Goal: Task Accomplishment & Management: Manage account settings

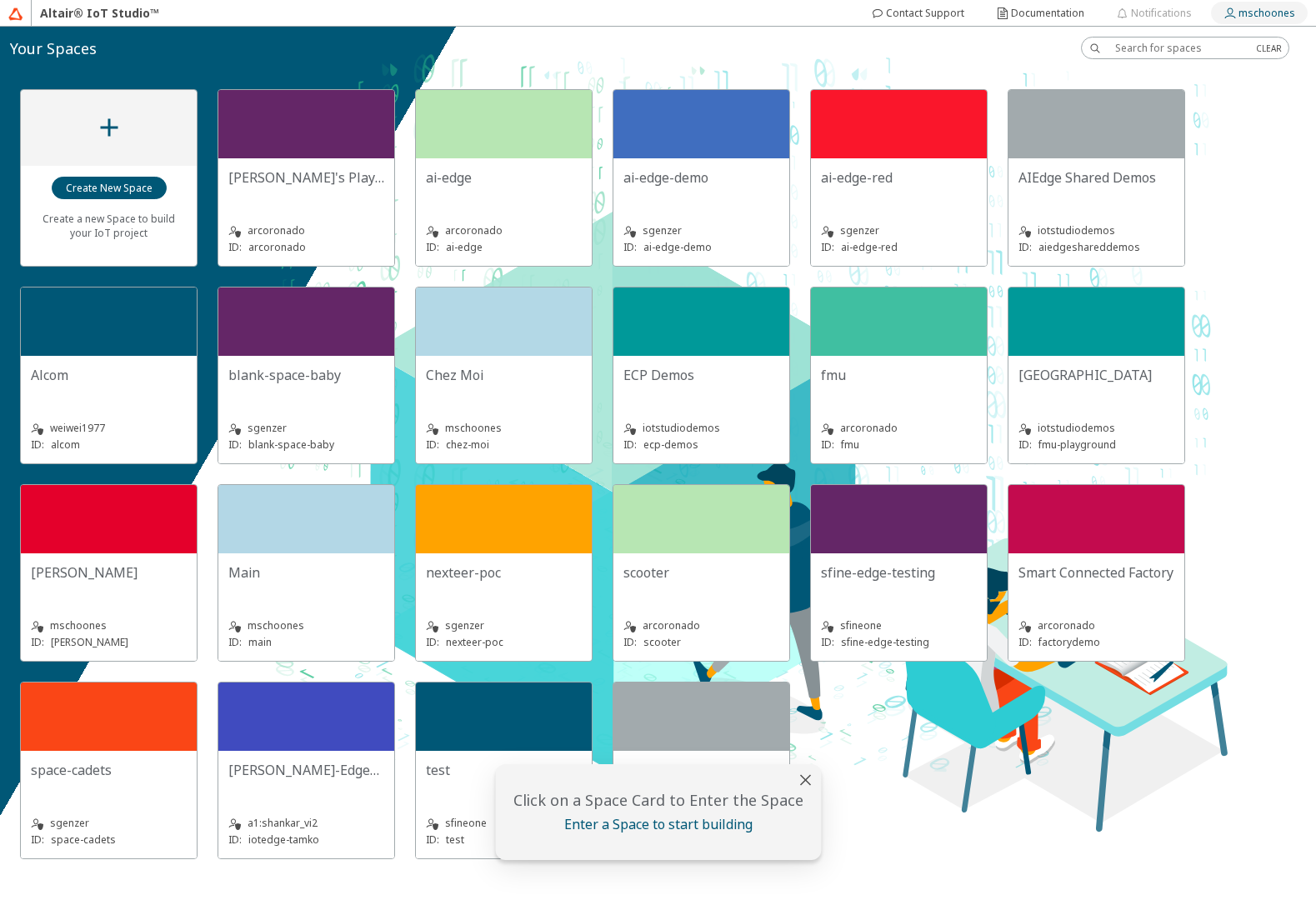
click at [0, 0] on slot "mschoones" at bounding box center [0, 0] width 0 height 0
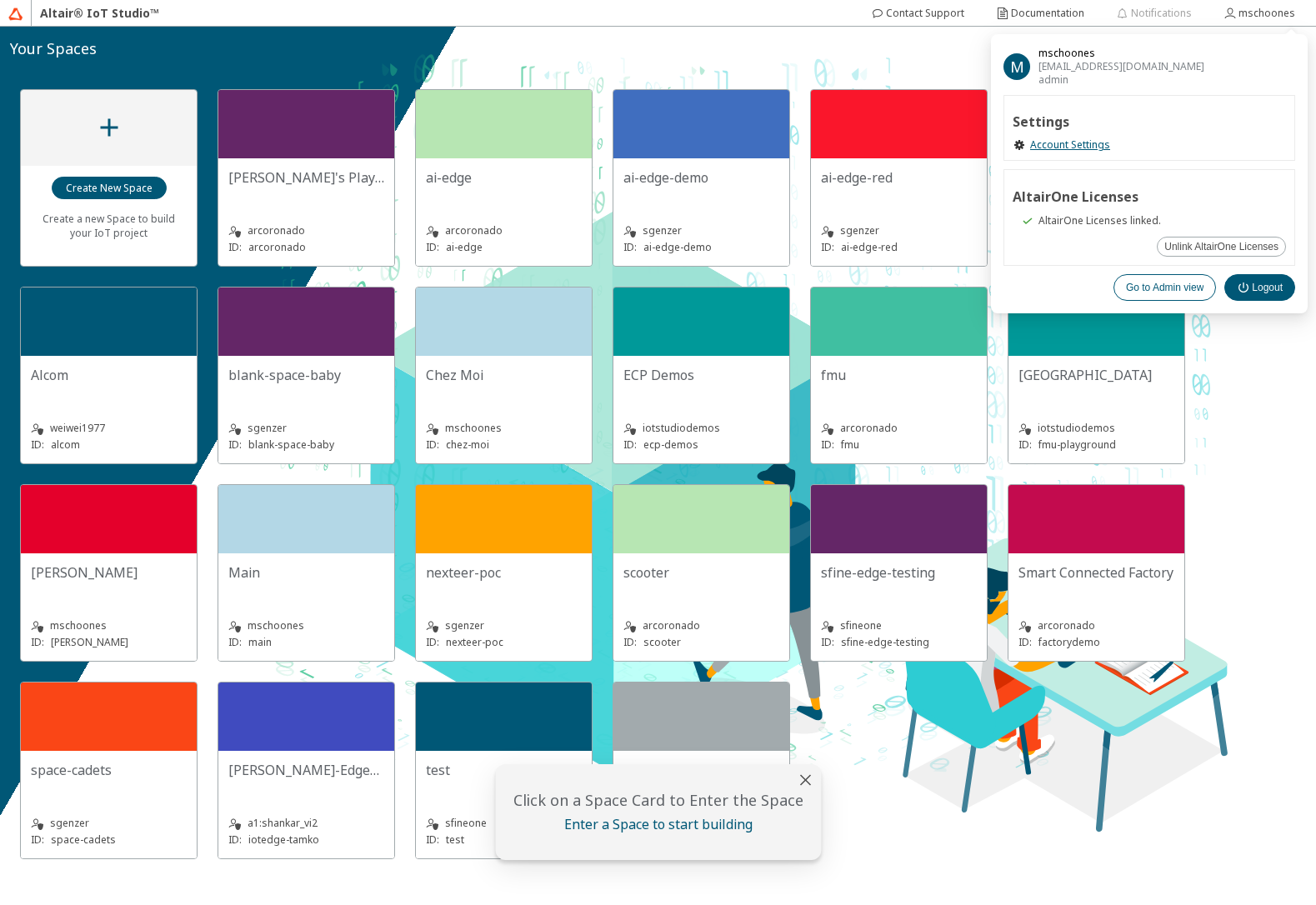
click at [0, 0] on slot "Go to Admin view" at bounding box center [0, 0] width 0 height 0
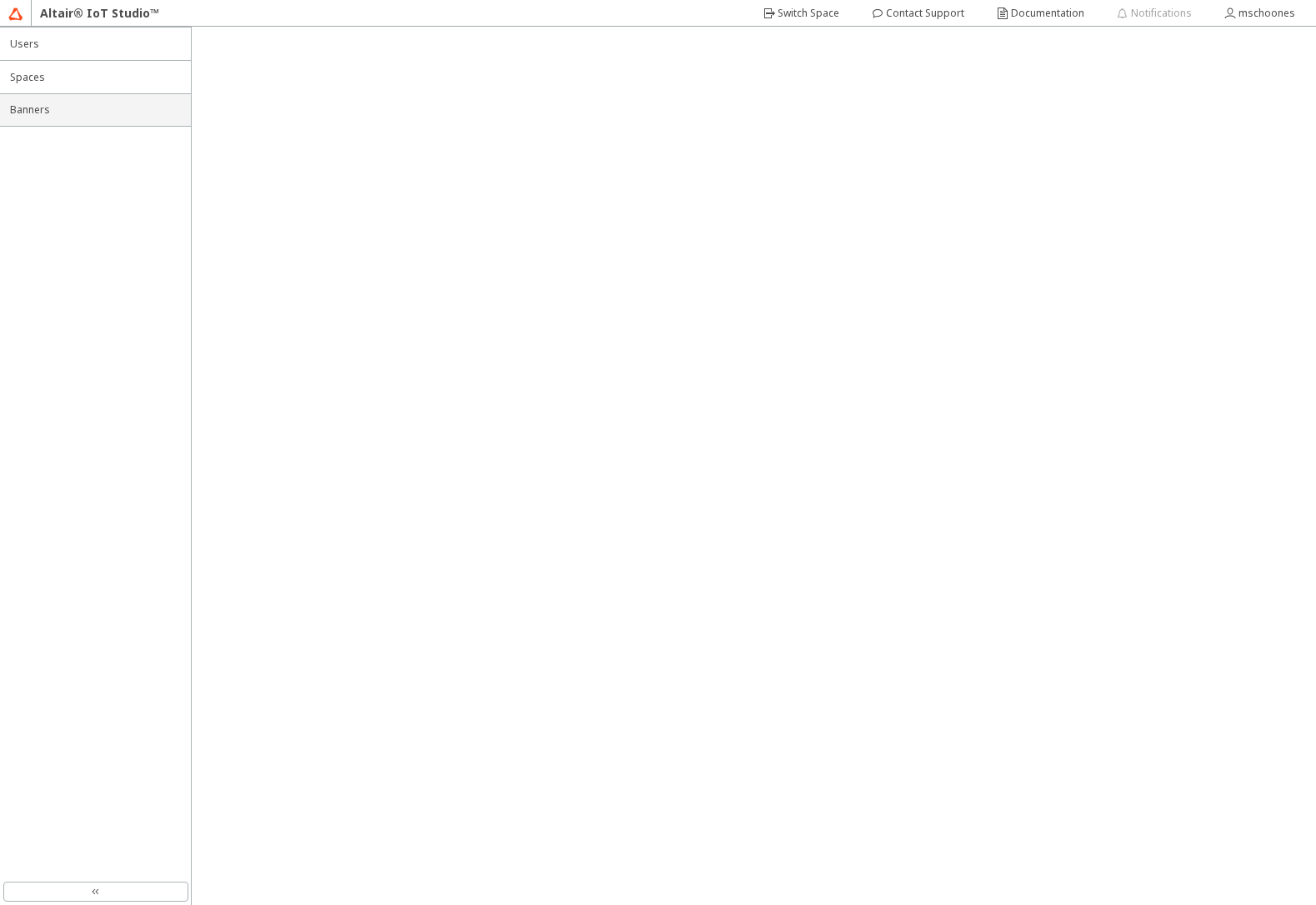
click at [103, 112] on span "Banners" at bounding box center [95, 110] width 171 height 13
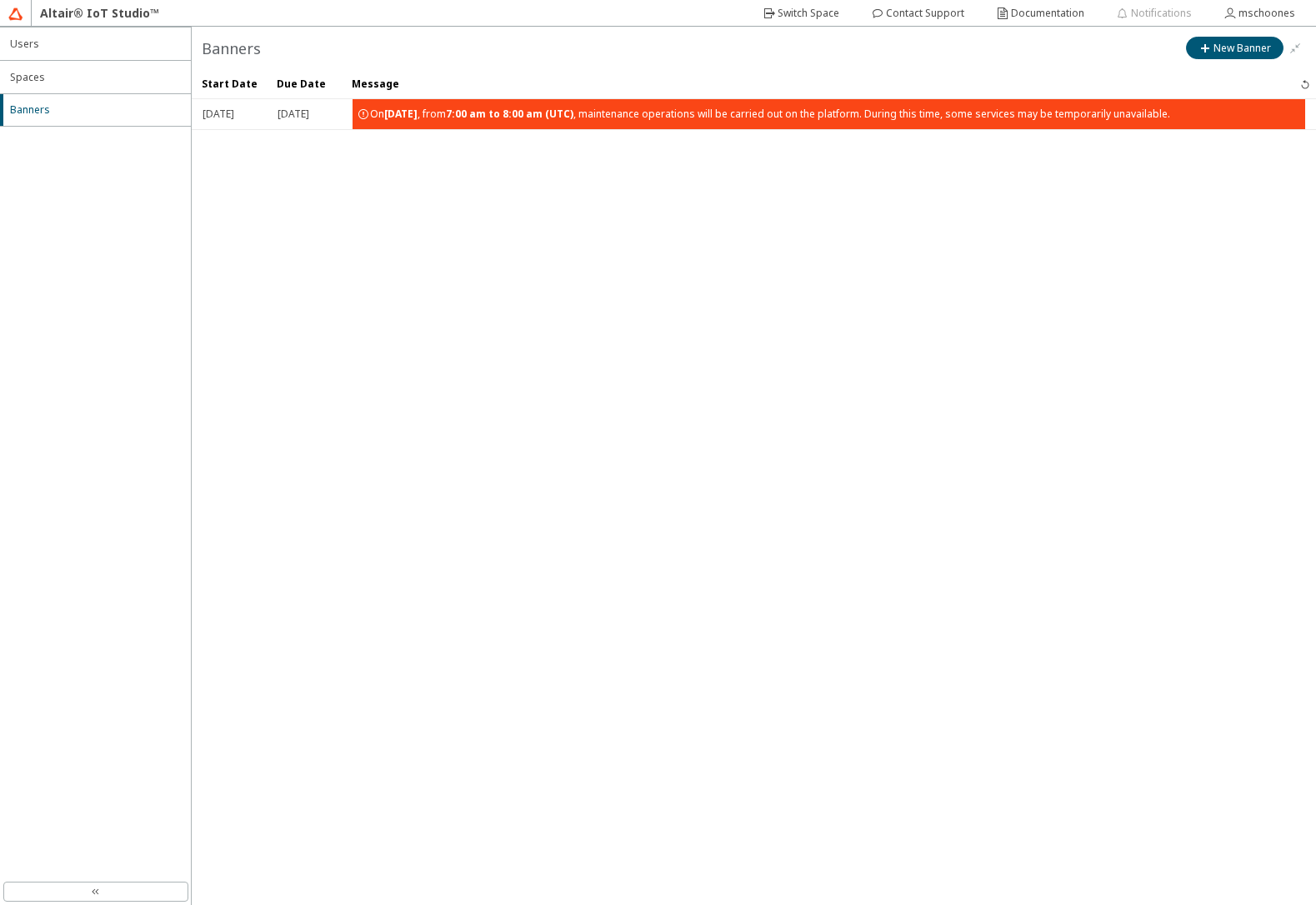
click at [574, 119] on strong "7:00 am to 8:00 am (UTC)" at bounding box center [509, 114] width 127 height 14
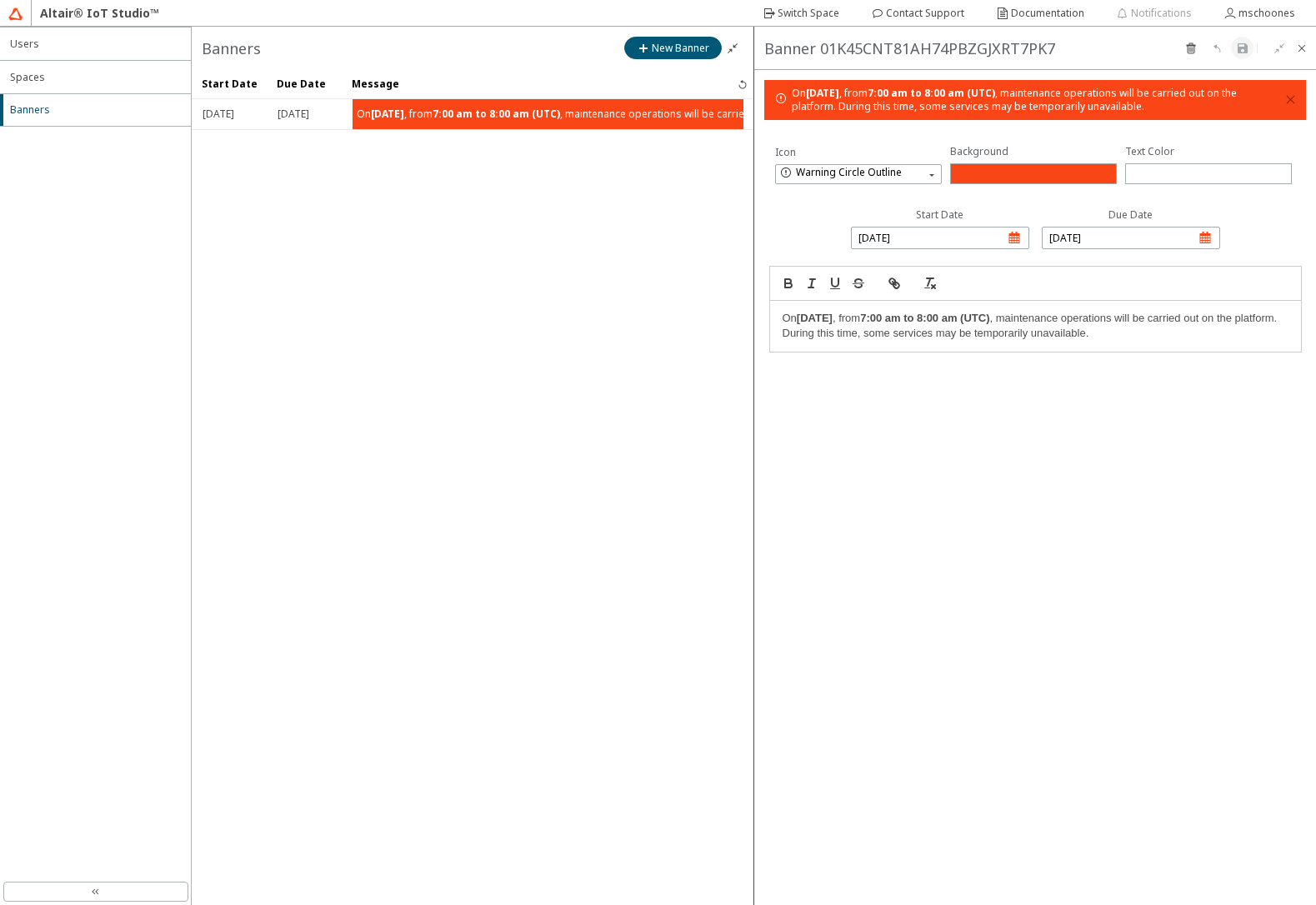
click at [1206, 236] on div "button" at bounding box center [1131, 232] width 179 height 50
select select "8"
click at [1095, 364] on button "9" at bounding box center [1092, 364] width 27 height 27
select select "8"
click at [0, 0] on slot "Apply" at bounding box center [0, 0] width 0 height 0
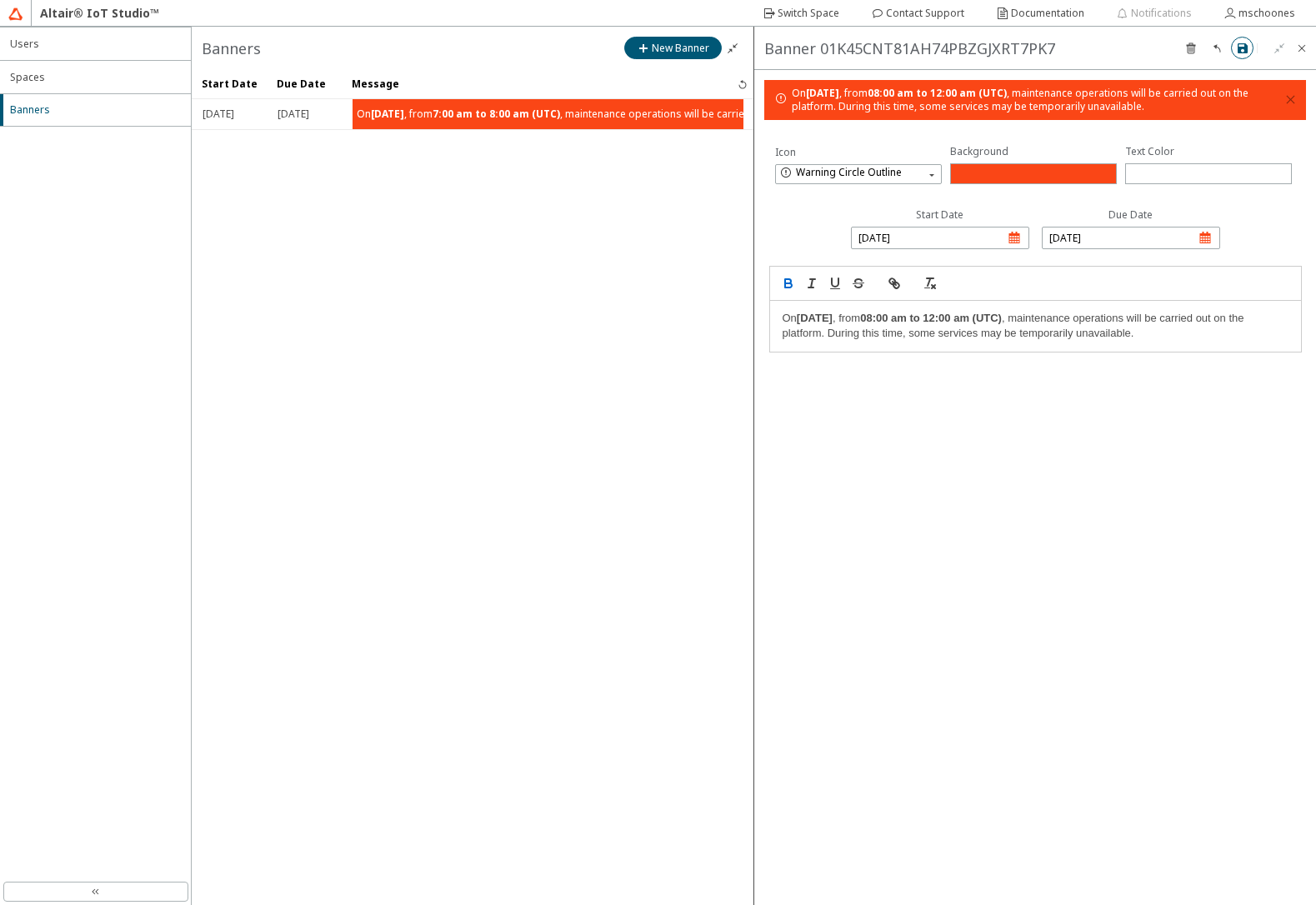
click at [1237, 54] on iron-icon at bounding box center [1242, 48] width 13 height 13
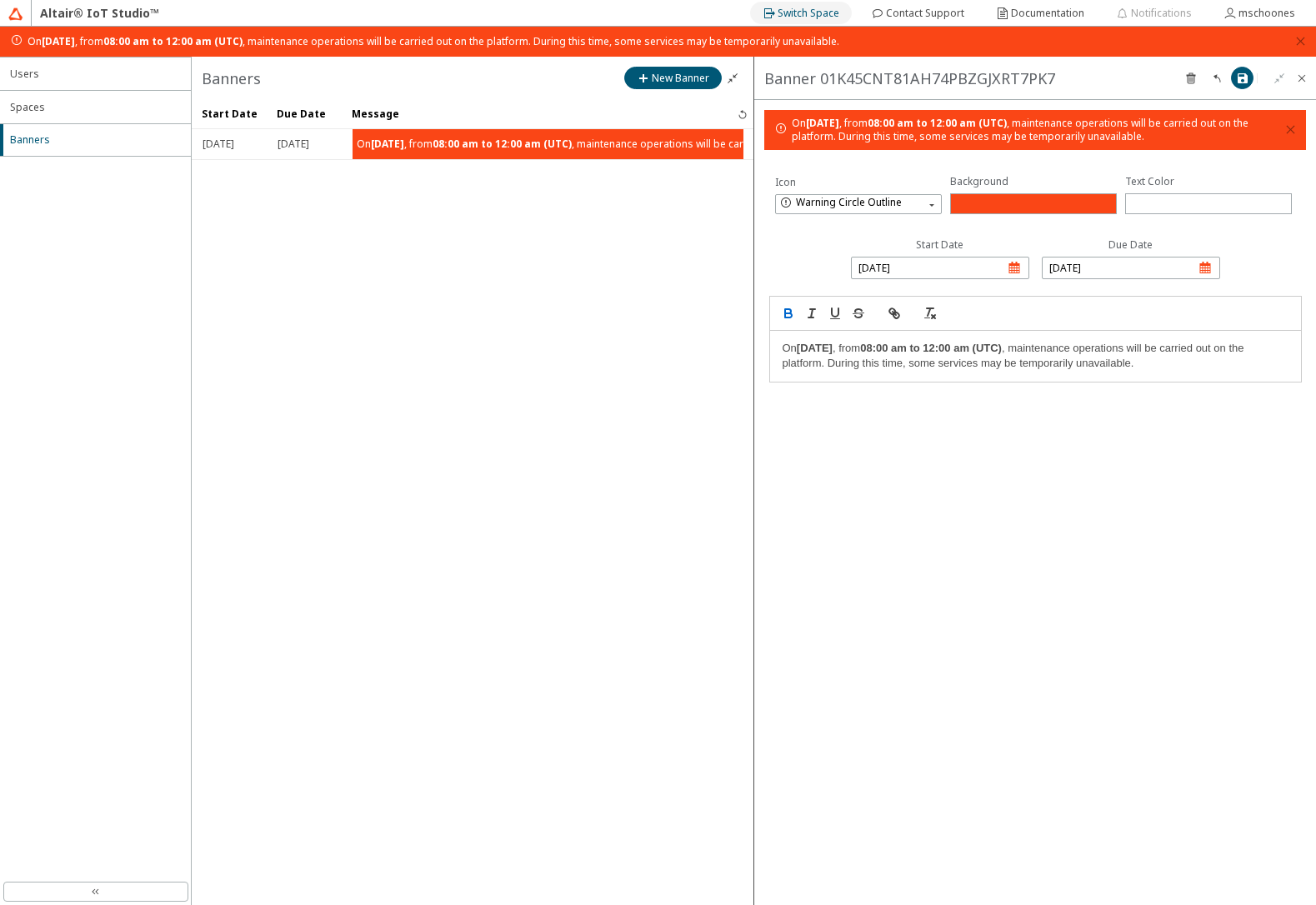
click at [783, 22] on paper-button "Switch Space" at bounding box center [801, 12] width 102 height 22
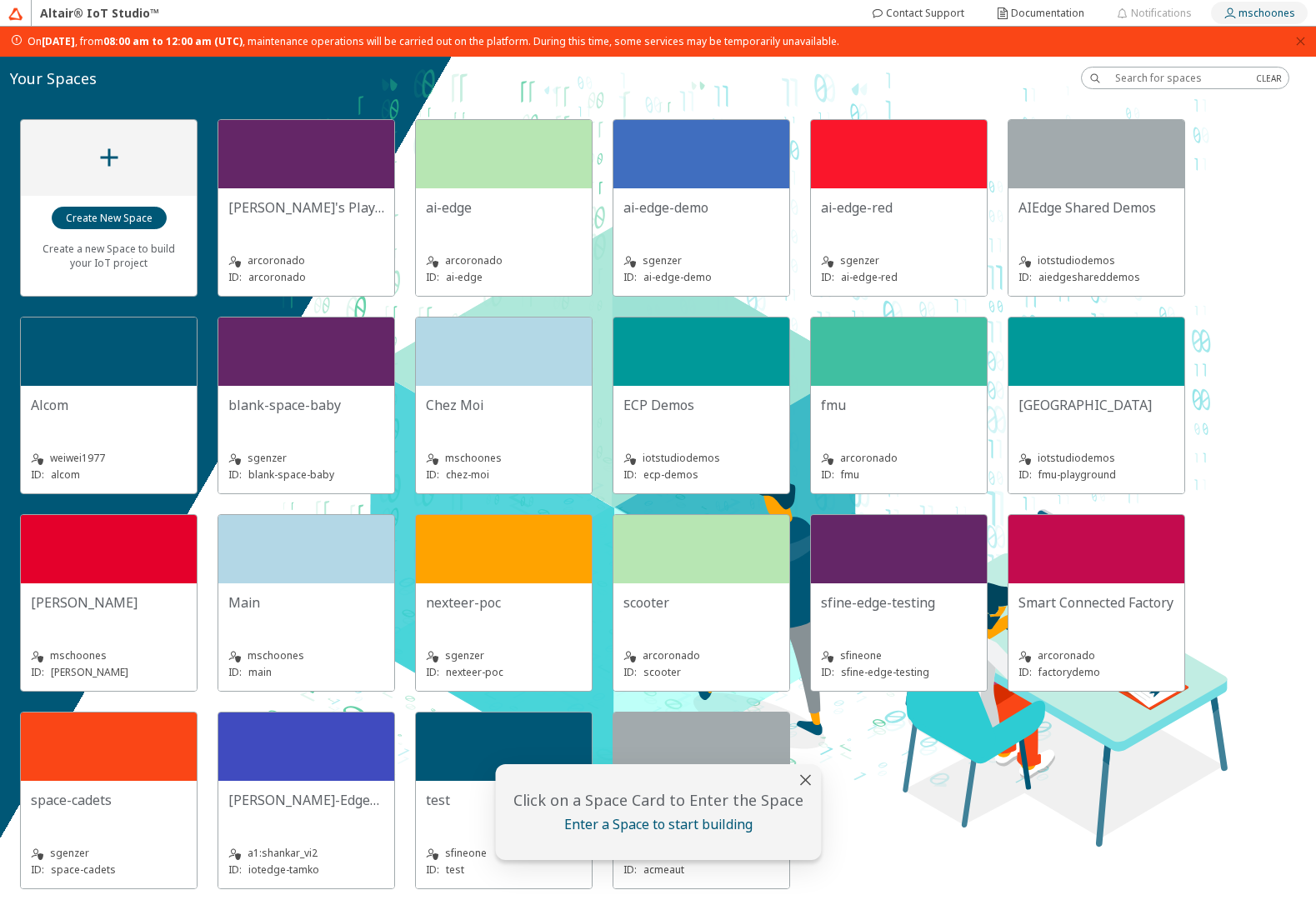
click at [0, 0] on slot "mschoones" at bounding box center [0, 0] width 0 height 0
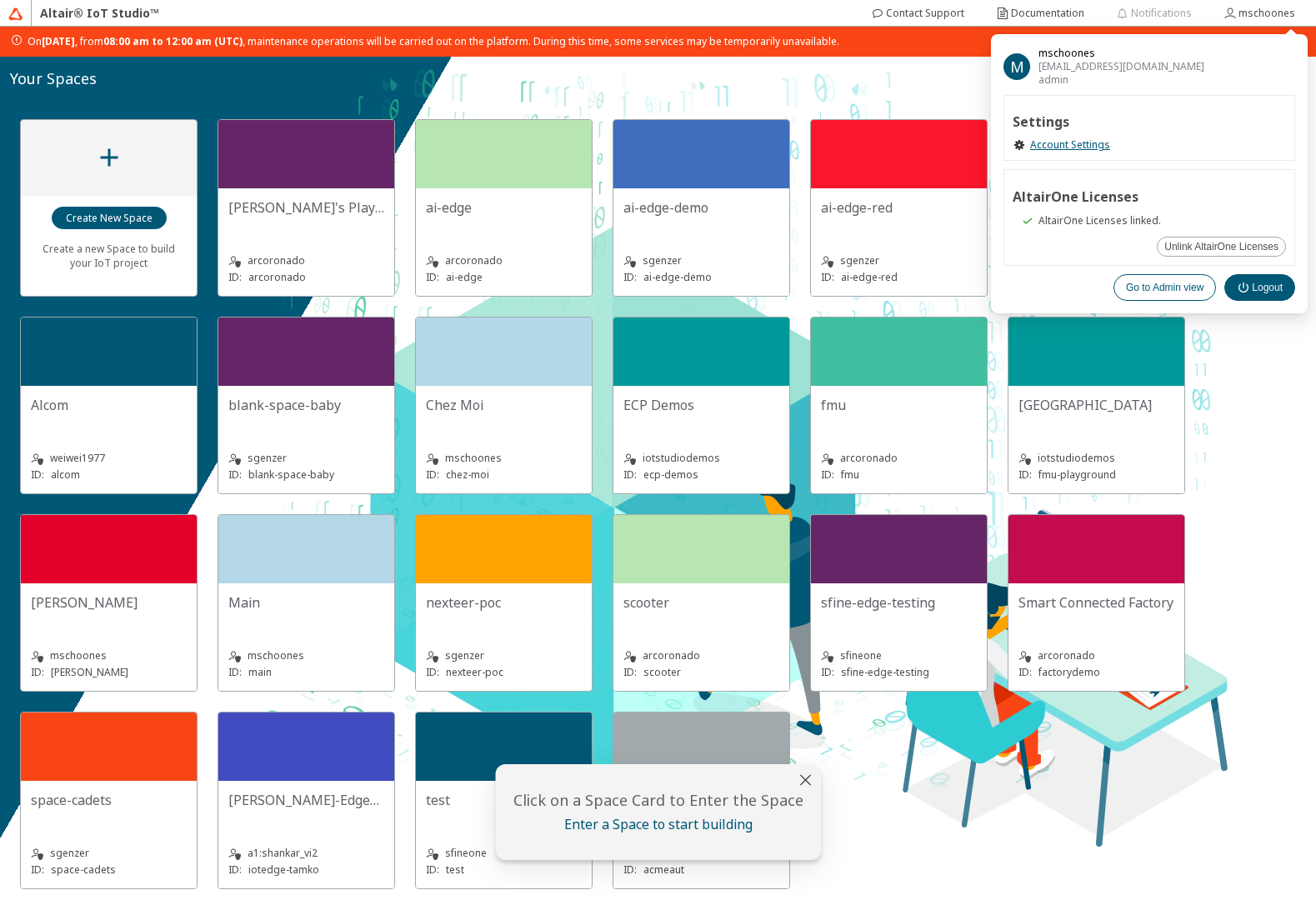
click at [0, 0] on slot "Go to Admin view" at bounding box center [0, 0] width 0 height 0
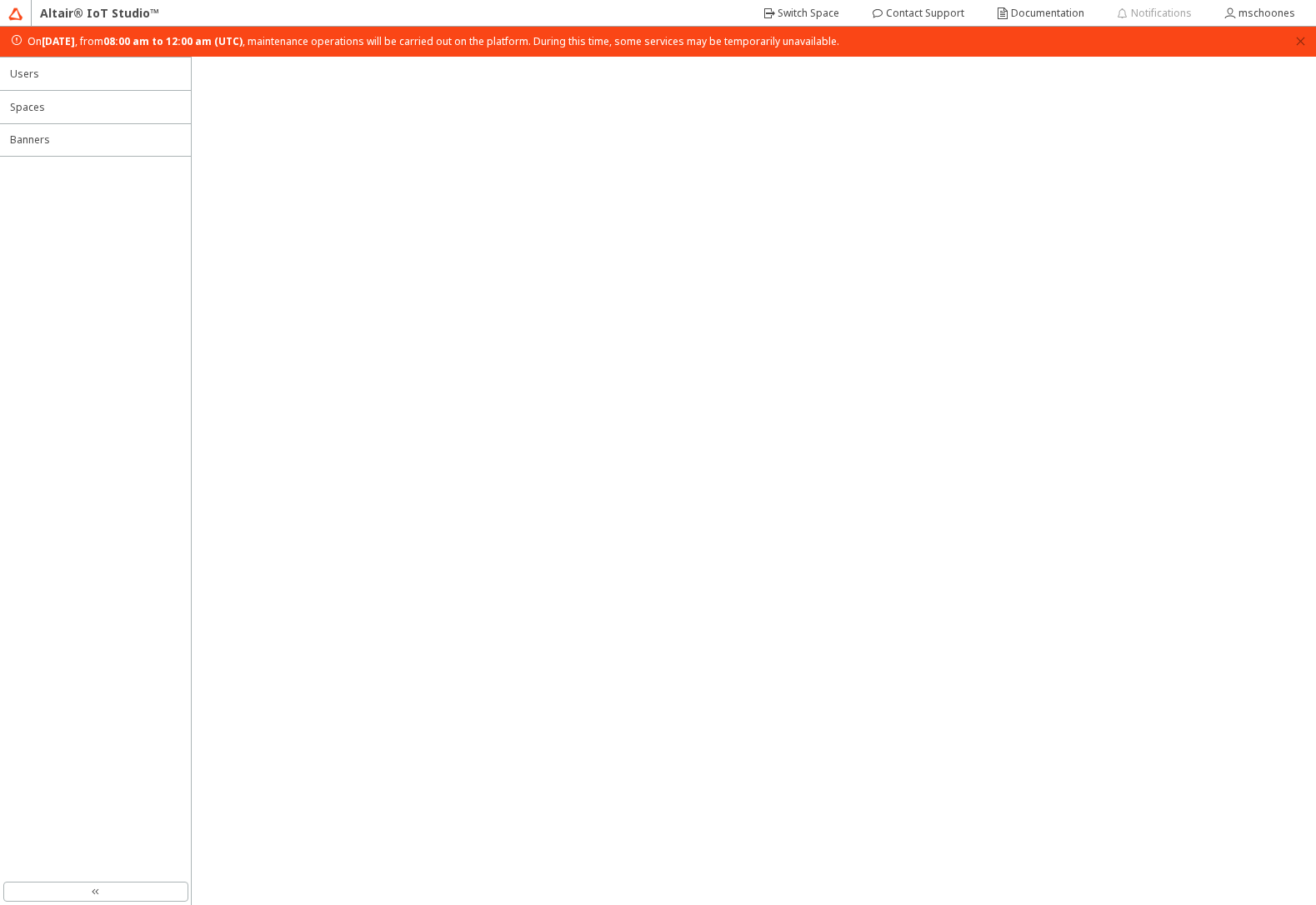
click at [679, 44] on span "[DATE][DATE] , from 08:00 am to 12:00 am (UTC) , maintenance operations will be…" at bounding box center [433, 42] width 811 height 13
click at [122, 137] on span "Banners" at bounding box center [95, 140] width 171 height 13
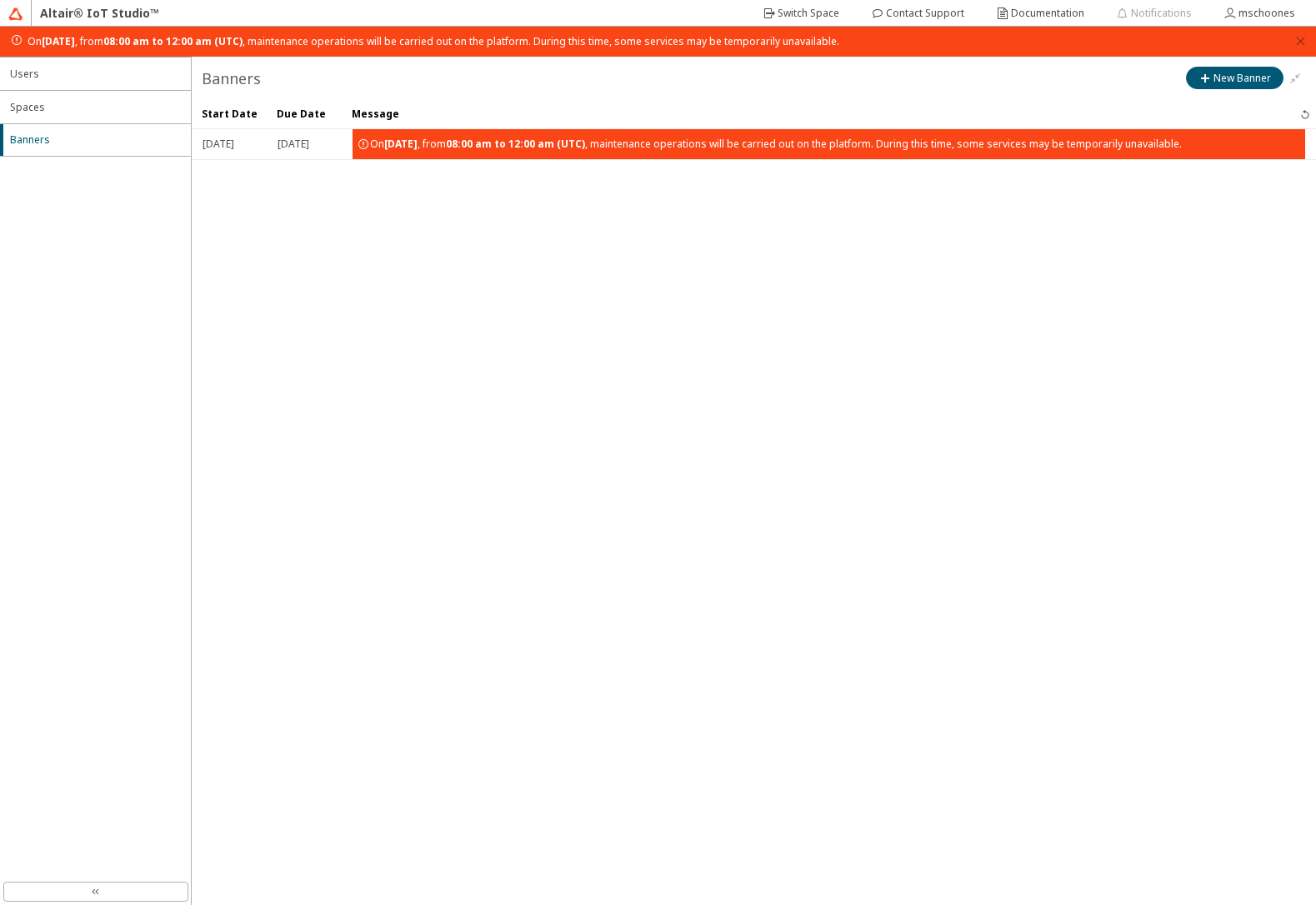
click at [590, 153] on span "[DATE][DATE] , from 08:00 am to 12:00 am (UTC) , maintenance operations will be…" at bounding box center [776, 144] width 811 height 30
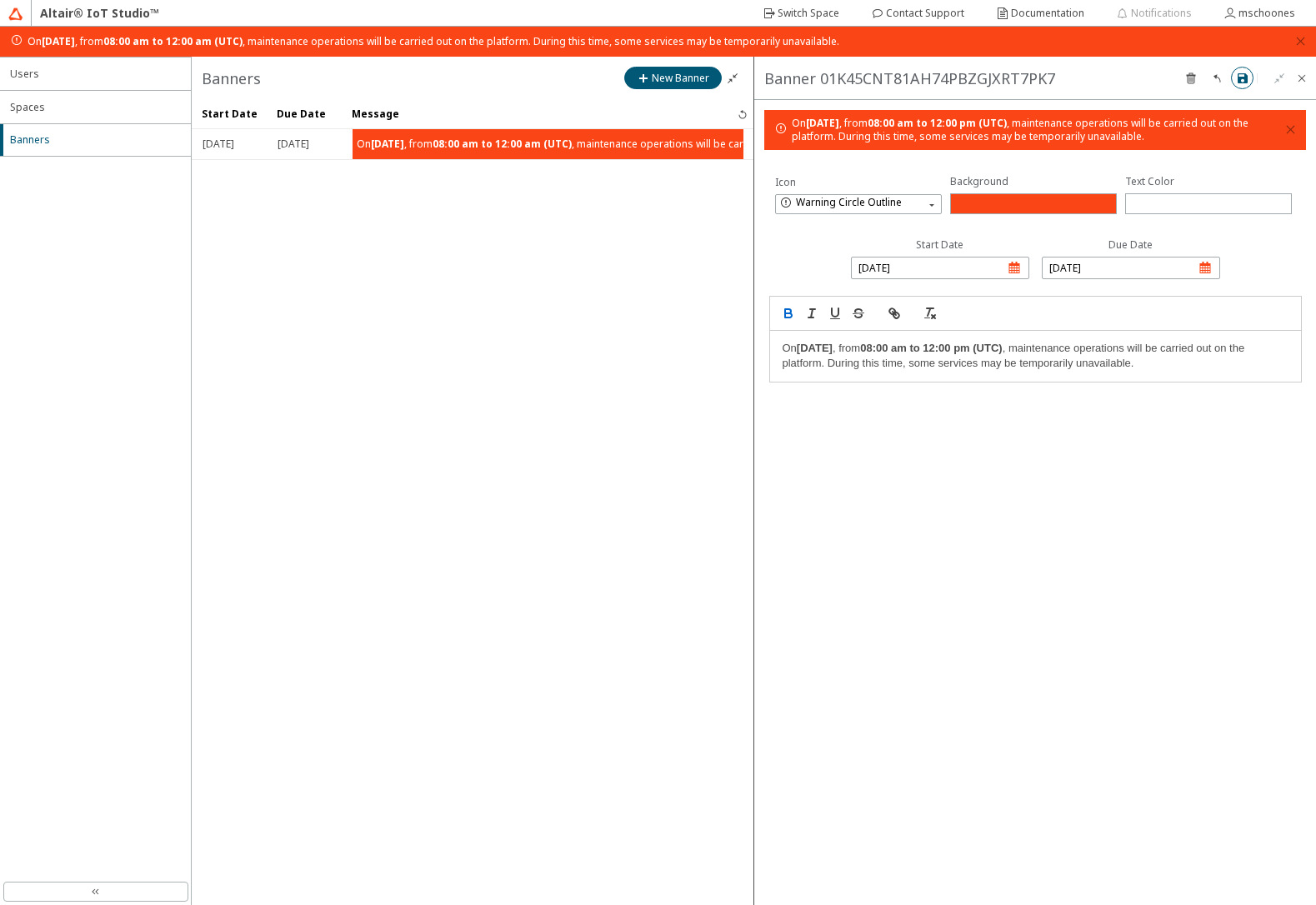
click at [1244, 78] on iron-icon at bounding box center [1242, 78] width 13 height 13
click at [0, 0] on slot "Switch Space" at bounding box center [0, 0] width 0 height 0
